Goal: Task Accomplishment & Management: Complete application form

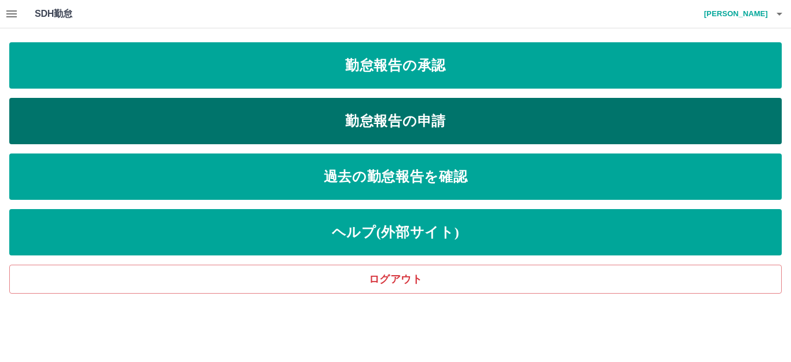
click at [402, 124] on link "勤怠報告の申請" at bounding box center [395, 121] width 773 height 46
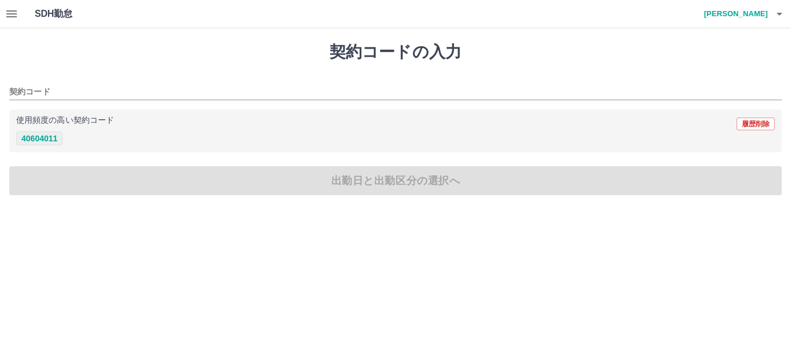
click at [35, 144] on button "40604011" at bounding box center [39, 139] width 46 height 14
type input "********"
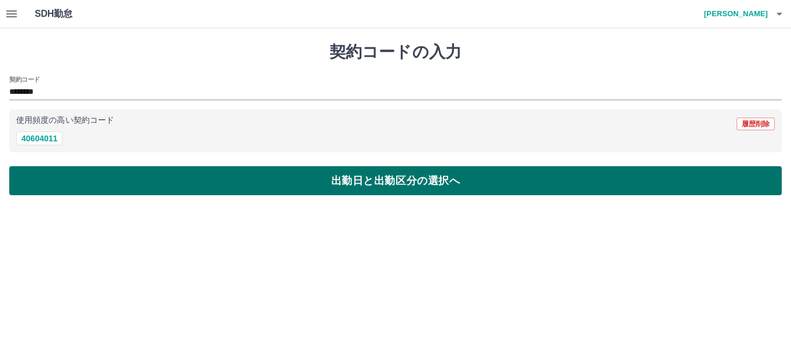
click at [298, 178] on button "出勤日と出勤区分の選択へ" at bounding box center [395, 180] width 773 height 29
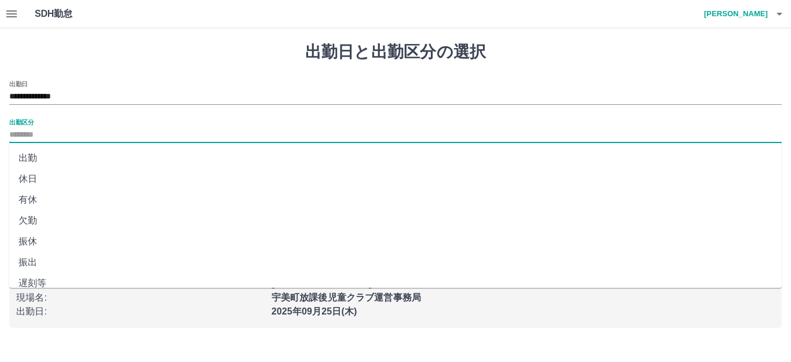
click at [45, 132] on input "出勤区分" at bounding box center [395, 135] width 773 height 14
click at [56, 155] on li "出勤" at bounding box center [395, 158] width 773 height 21
type input "**"
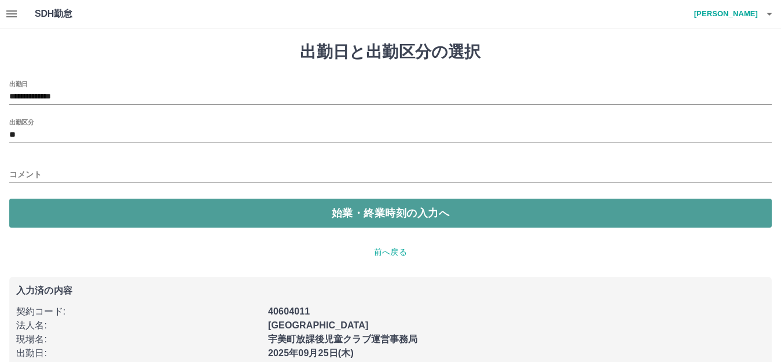
click at [403, 216] on button "始業・終業時刻の入力へ" at bounding box center [390, 213] width 763 height 29
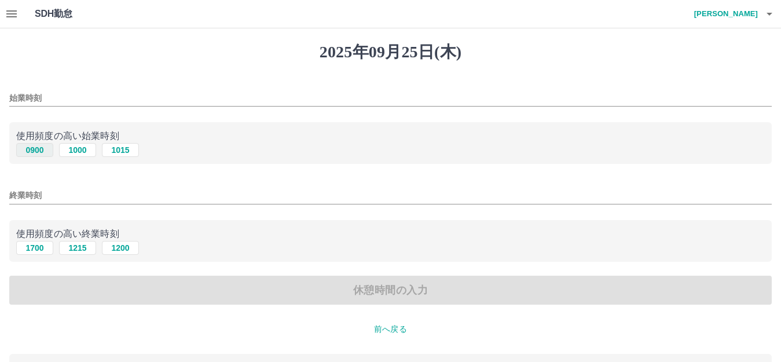
click at [42, 149] on button "0900" at bounding box center [34, 150] width 37 height 14
type input "****"
click at [34, 250] on button "1700" at bounding box center [34, 248] width 37 height 14
type input "****"
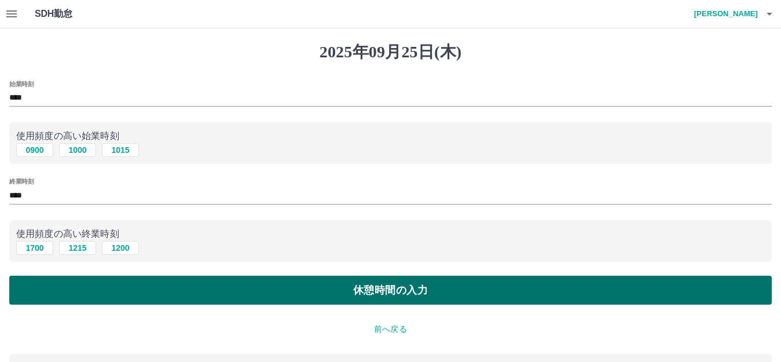
click at [360, 291] on button "休憩時間の入力" at bounding box center [390, 290] width 763 height 29
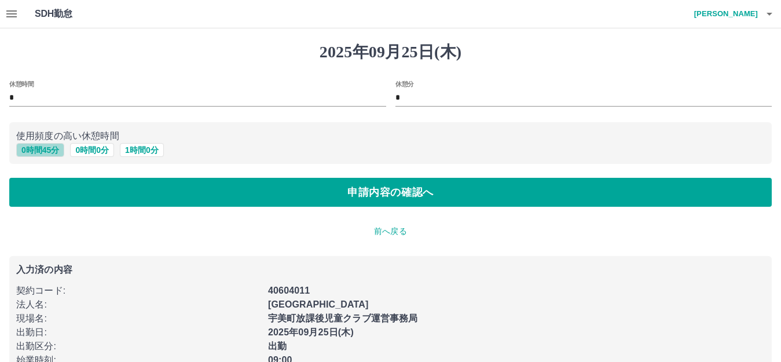
click at [49, 151] on button "0 時間 45 分" at bounding box center [40, 150] width 48 height 14
type input "**"
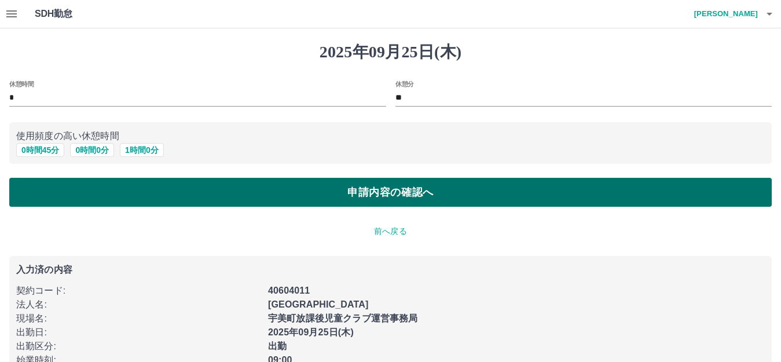
click at [421, 189] on button "申請内容の確認へ" at bounding box center [390, 192] width 763 height 29
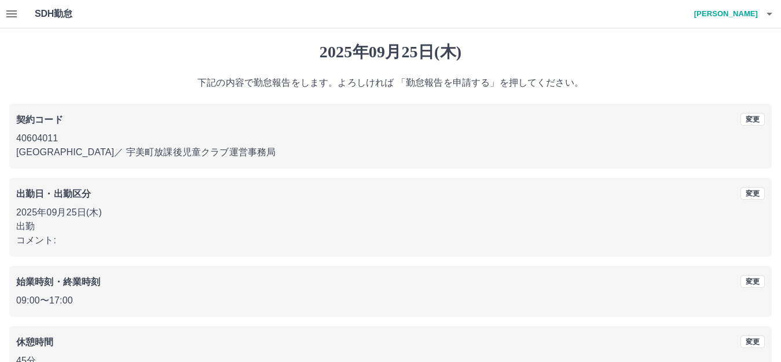
click at [4, 13] on button "button" at bounding box center [11, 14] width 23 height 28
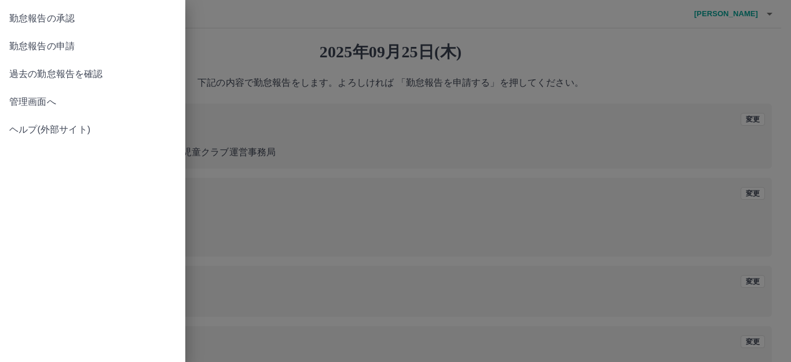
click at [35, 65] on link "過去の勤怠報告を確認" at bounding box center [92, 74] width 185 height 28
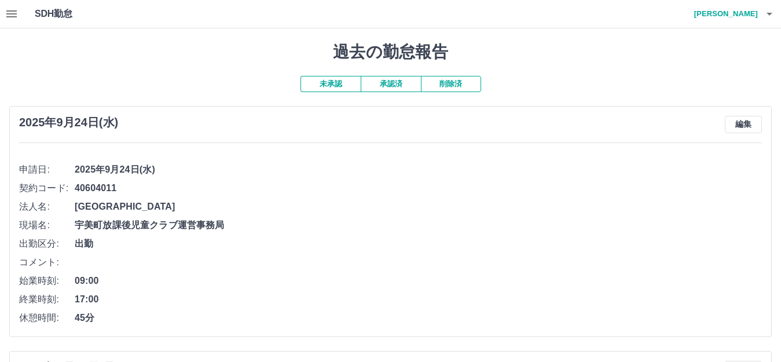
click at [13, 12] on icon "button" at bounding box center [11, 13] width 10 height 7
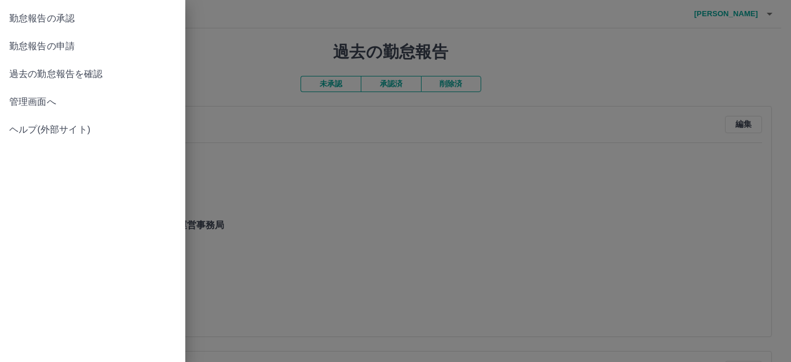
click at [42, 41] on span "勤怠報告の申請" at bounding box center [92, 46] width 167 height 14
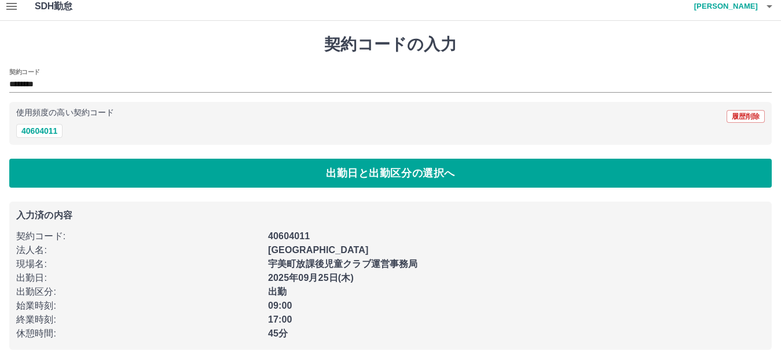
scroll to position [10, 0]
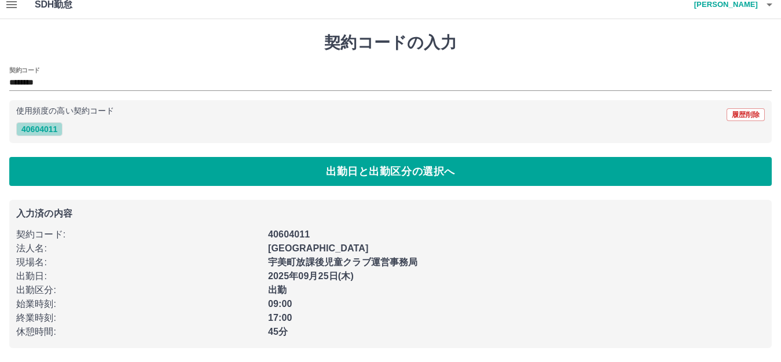
click at [47, 128] on button "40604011" at bounding box center [39, 129] width 46 height 14
click at [483, 282] on div "出勤" at bounding box center [513, 286] width 504 height 21
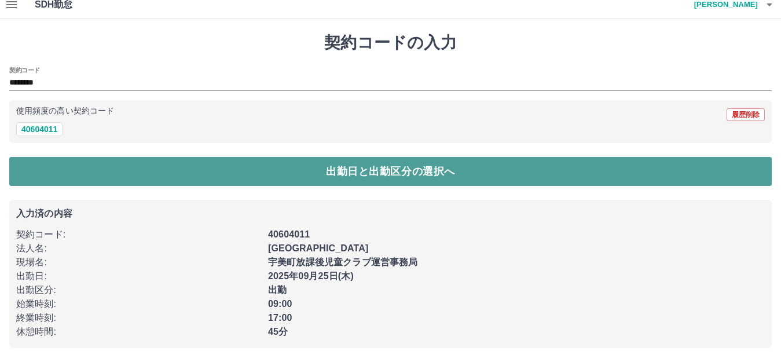
click at [419, 183] on button "出勤日と出勤区分の選択へ" at bounding box center [390, 171] width 763 height 29
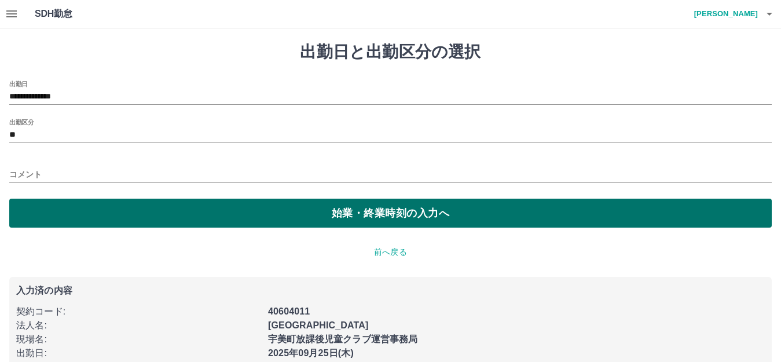
click at [423, 217] on button "始業・終業時刻の入力へ" at bounding box center [390, 213] width 763 height 29
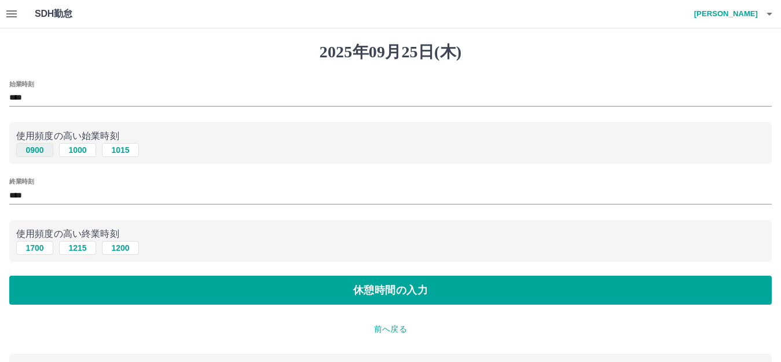
click at [38, 155] on button "0900" at bounding box center [34, 150] width 37 height 14
click at [38, 246] on button "1700" at bounding box center [34, 248] width 37 height 14
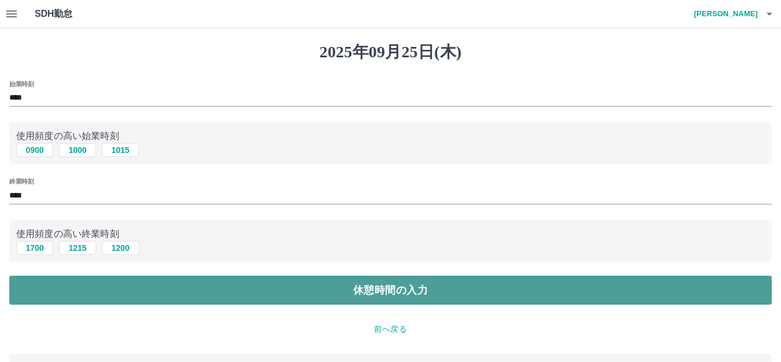
click at [469, 288] on button "休憩時間の入力" at bounding box center [390, 290] width 763 height 29
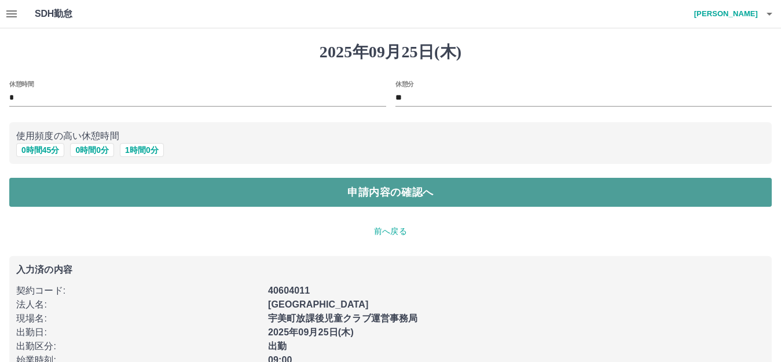
click at [395, 198] on button "申請内容の確認へ" at bounding box center [390, 192] width 763 height 29
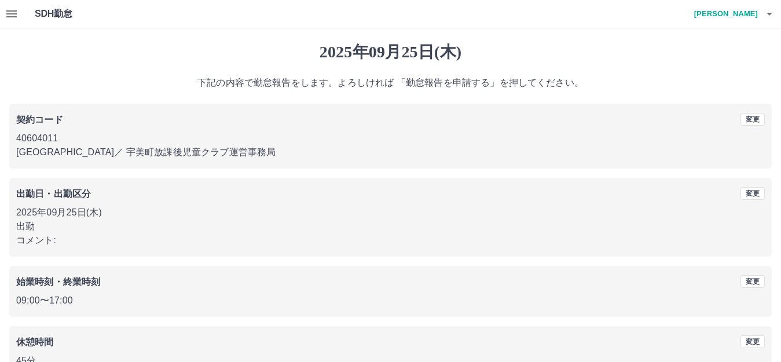
scroll to position [72, 0]
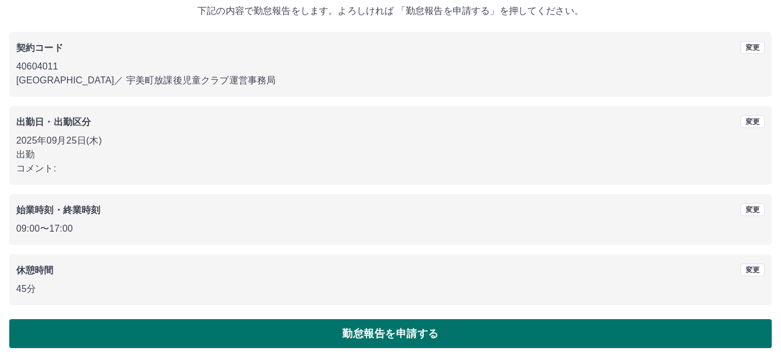
click at [410, 335] on button "勤怠報告を申請する" at bounding box center [390, 333] width 763 height 29
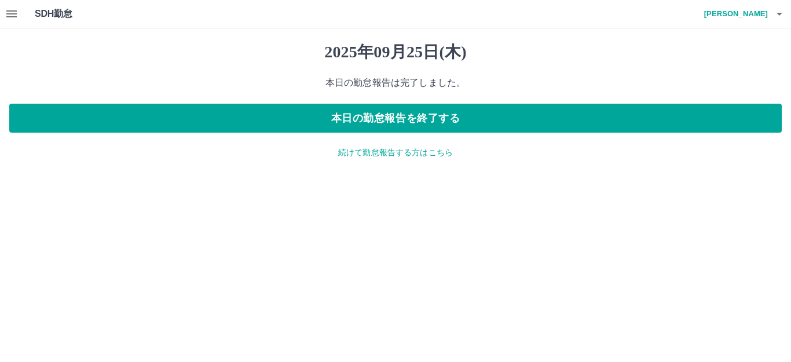
click at [27, 16] on div "SDH勤怠 [PERSON_NAME]" at bounding box center [395, 14] width 791 height 28
click at [17, 17] on icon "button" at bounding box center [11, 13] width 10 height 7
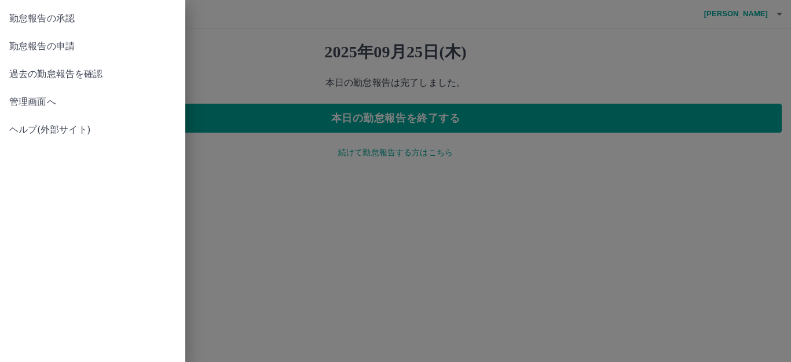
click at [37, 73] on span "過去の勤怠報告を確認" at bounding box center [92, 74] width 167 height 14
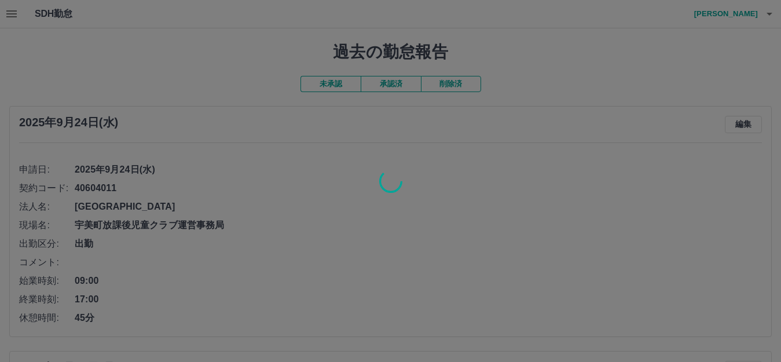
click at [299, 166] on div at bounding box center [390, 181] width 781 height 362
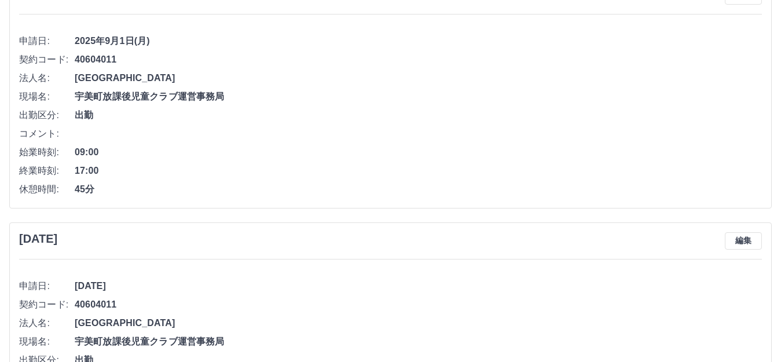
scroll to position [4692, 0]
